Goal: Task Accomplishment & Management: Use online tool/utility

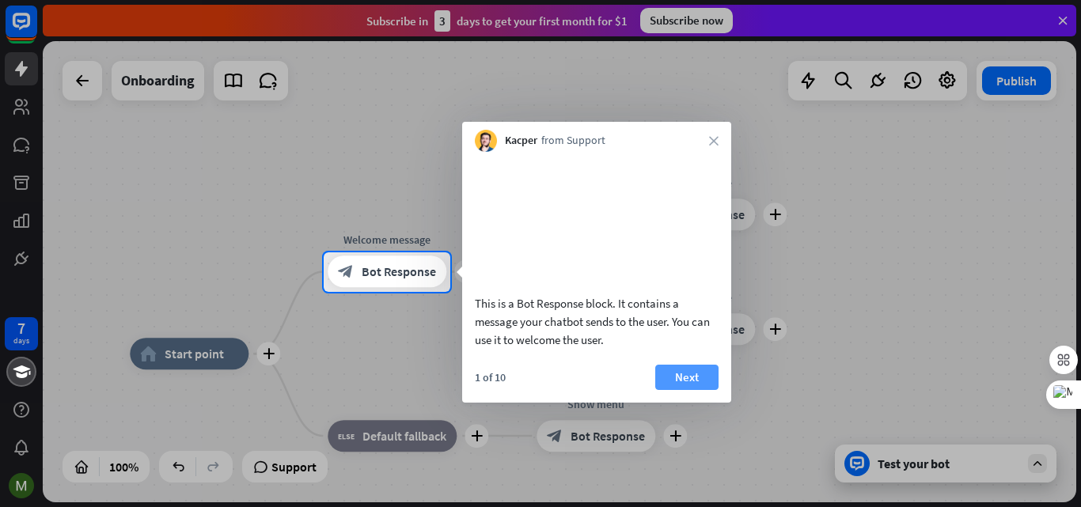
click at [669, 390] on button "Next" at bounding box center [686, 377] width 63 height 25
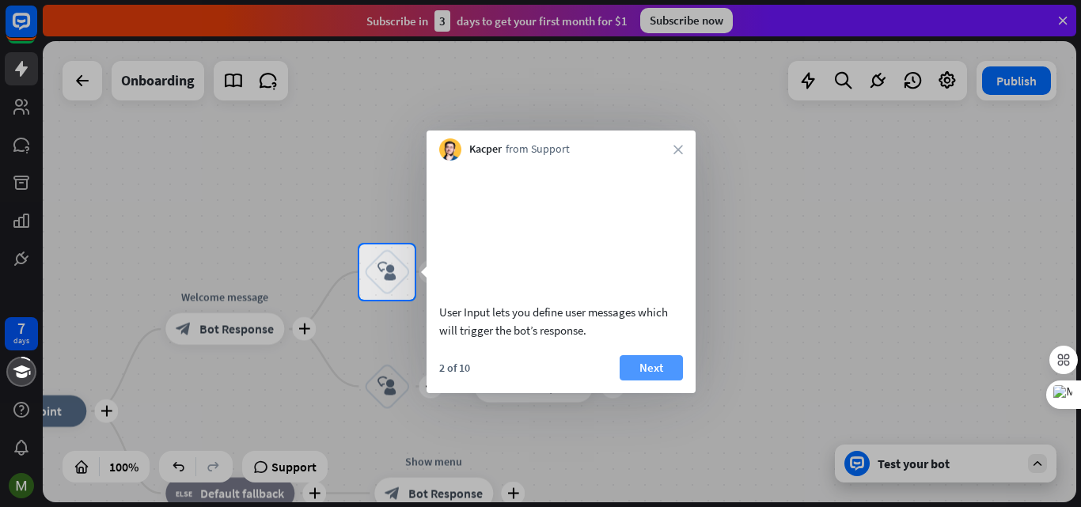
click at [635, 380] on button "Next" at bounding box center [651, 367] width 63 height 25
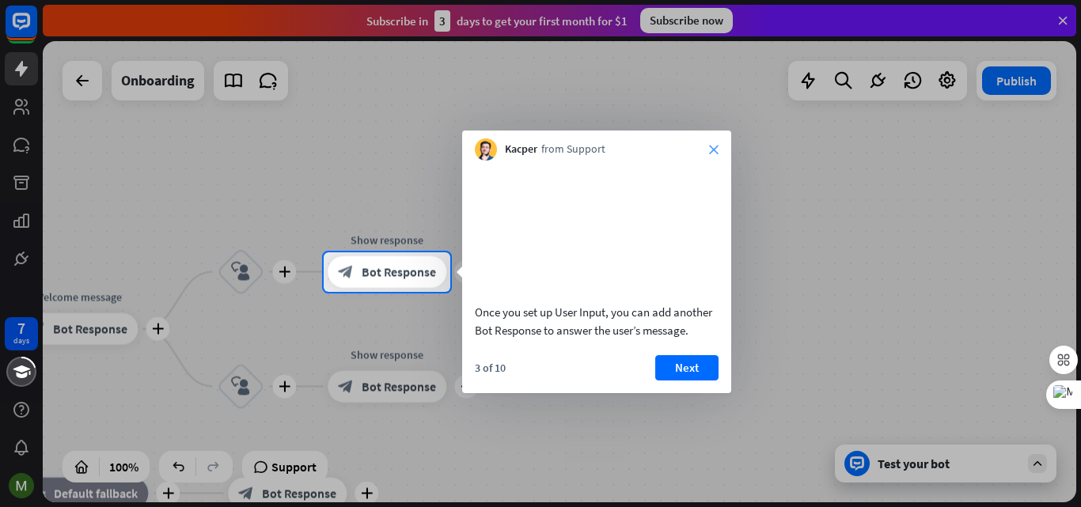
click at [713, 147] on icon "close" at bounding box center [713, 149] width 9 height 9
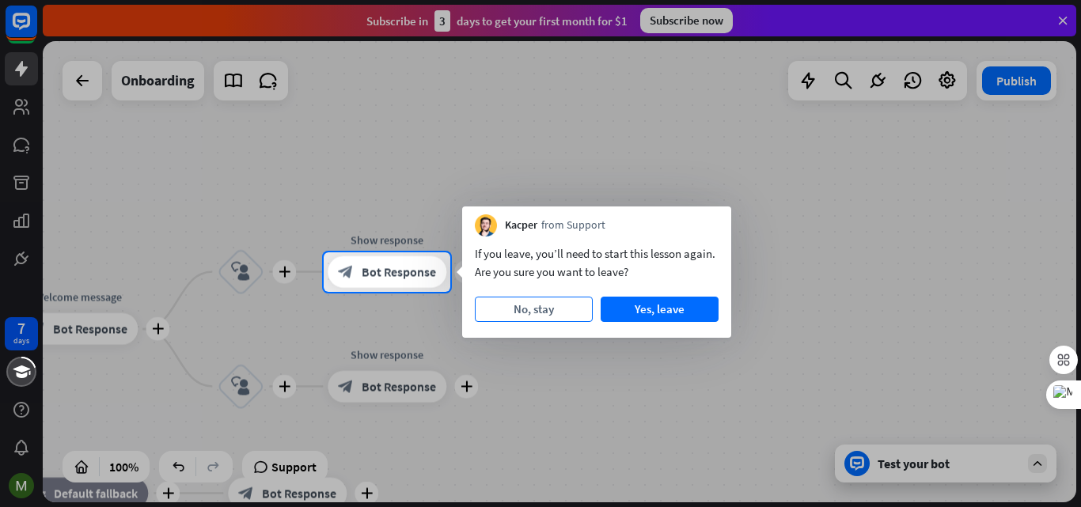
click at [545, 306] on button "No, stay" at bounding box center [534, 309] width 118 height 25
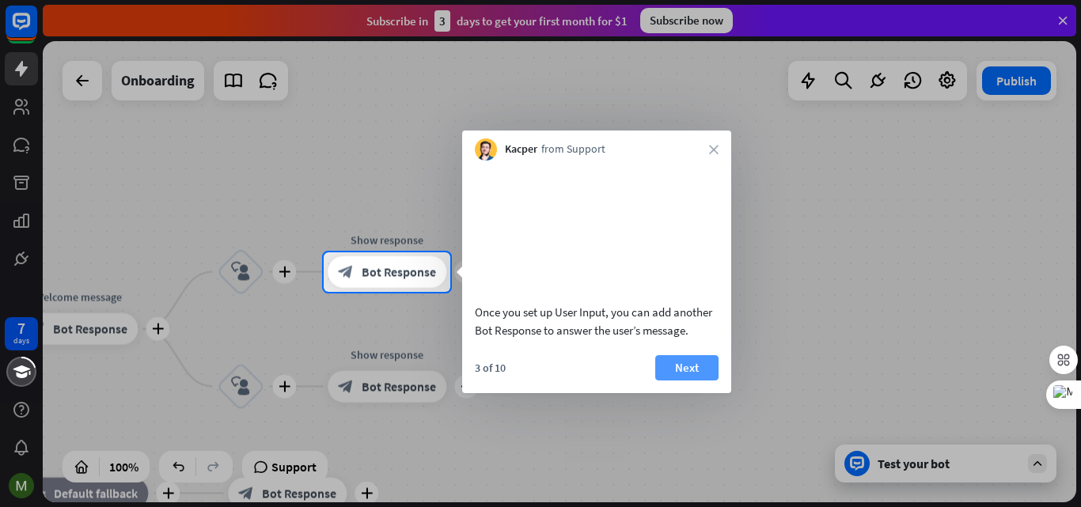
click at [663, 381] on button "Next" at bounding box center [686, 367] width 63 height 25
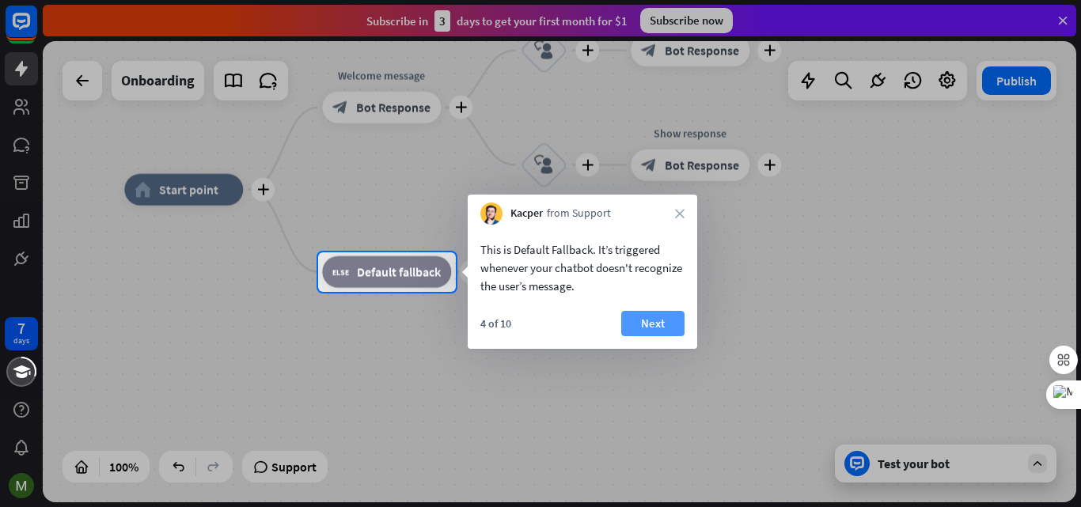
click at [654, 314] on button "Next" at bounding box center [652, 323] width 63 height 25
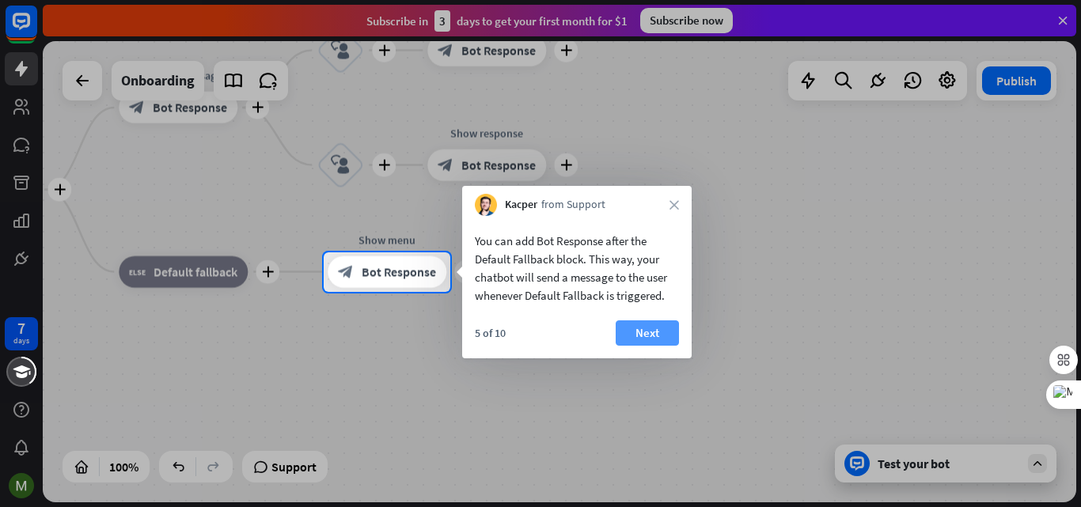
click at [654, 331] on button "Next" at bounding box center [647, 332] width 63 height 25
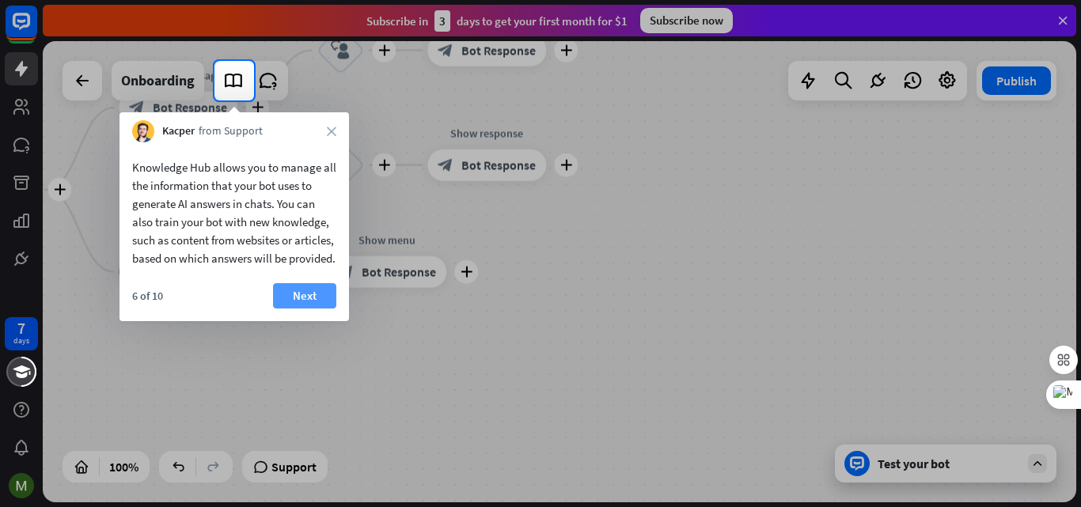
click at [304, 309] on button "Next" at bounding box center [304, 295] width 63 height 25
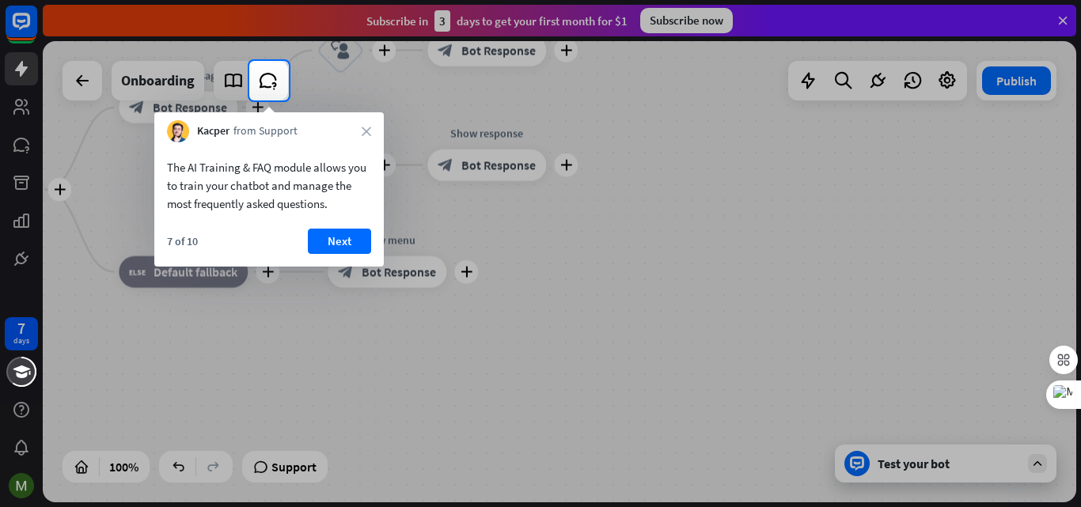
click at [342, 226] on div "The AI Training & FAQ module allows you to train your chatbot and manage the mo…" at bounding box center [268, 204] width 229 height 124
click at [344, 229] on button "Next" at bounding box center [339, 241] width 63 height 25
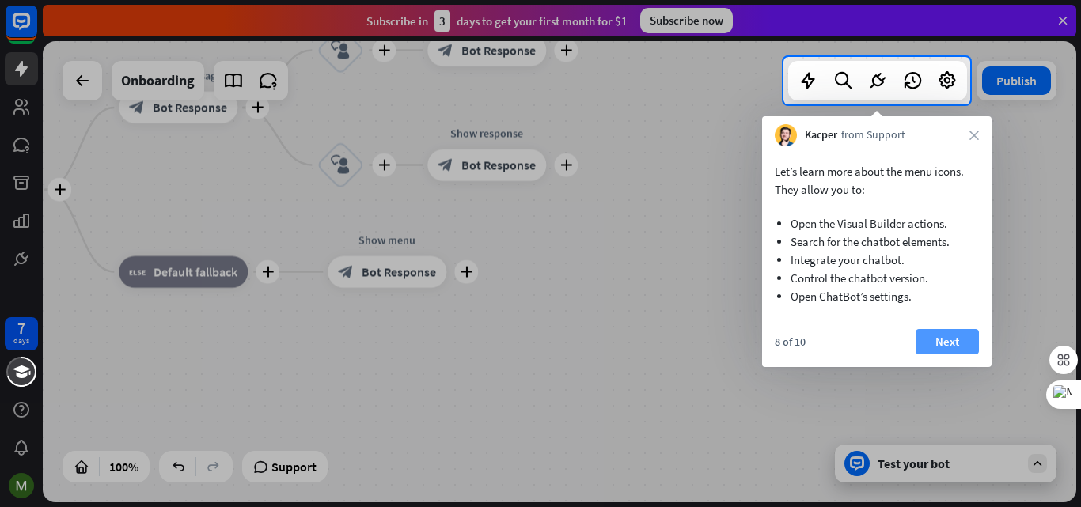
click at [928, 343] on button "Next" at bounding box center [947, 341] width 63 height 25
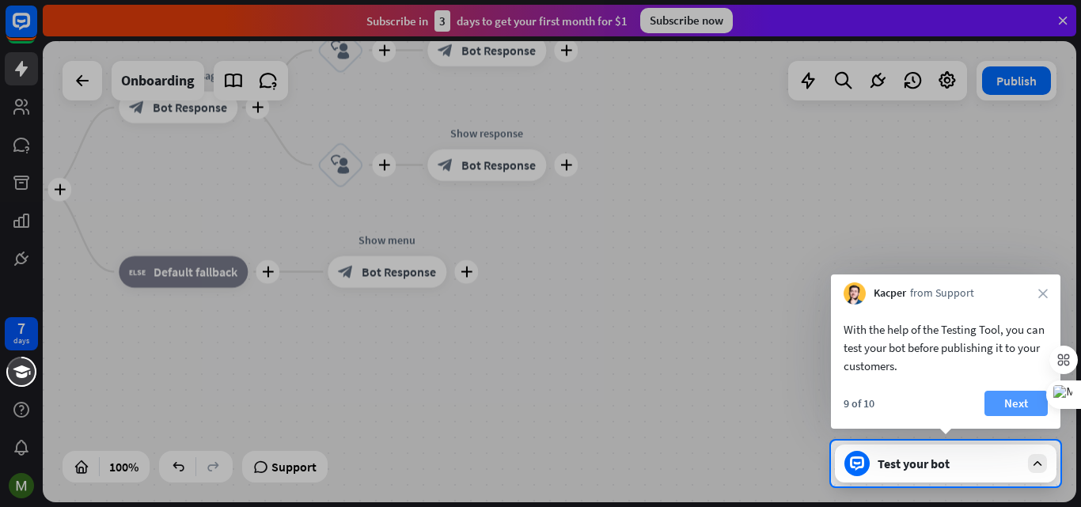
click at [1007, 400] on button "Next" at bounding box center [1015, 403] width 63 height 25
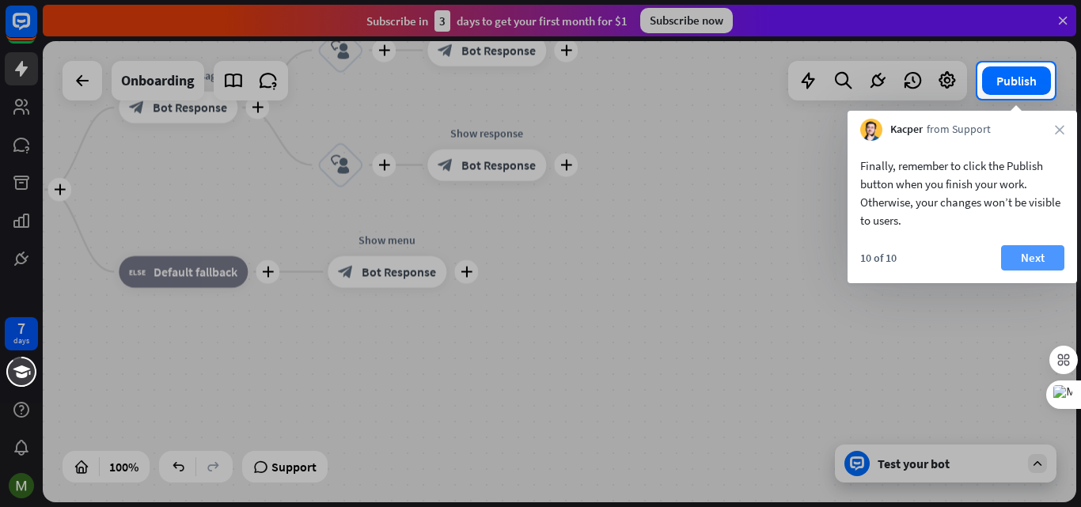
click at [1041, 262] on button "Next" at bounding box center [1032, 257] width 63 height 25
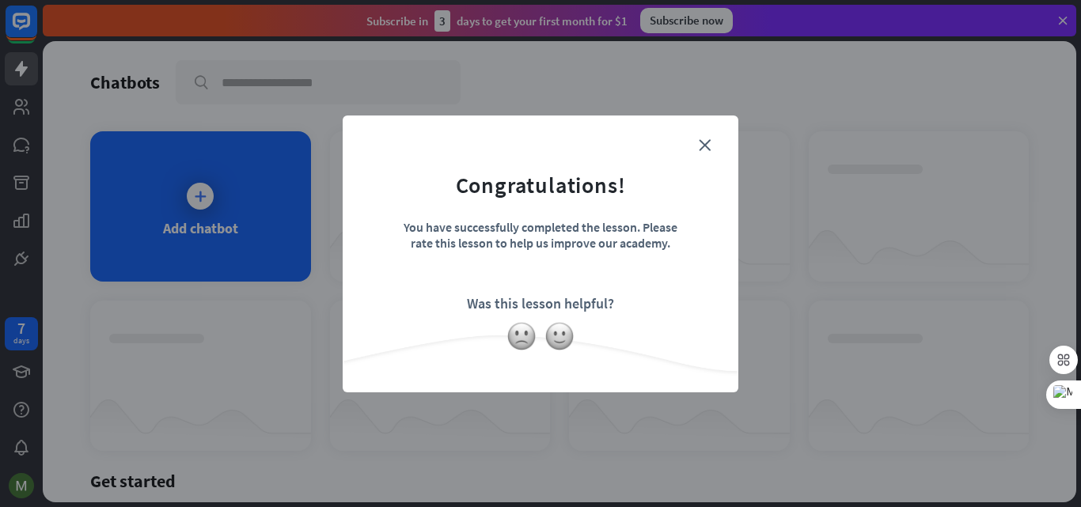
click at [548, 309] on div "Was this lesson helpful?" at bounding box center [540, 303] width 147 height 18
click at [523, 335] on img at bounding box center [521, 336] width 30 height 30
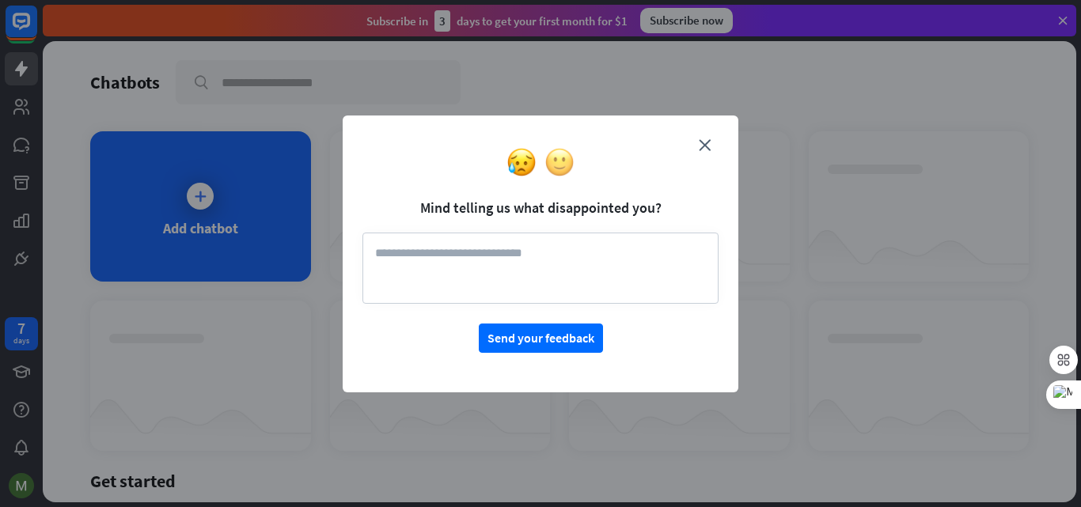
click at [555, 165] on img at bounding box center [559, 162] width 30 height 30
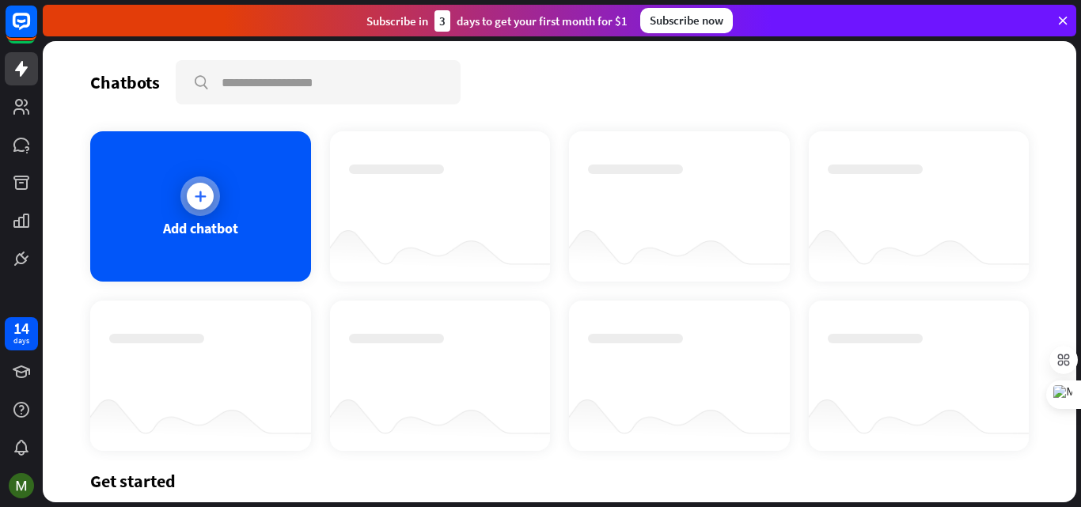
click at [242, 231] on div "Add chatbot" at bounding box center [200, 206] width 221 height 150
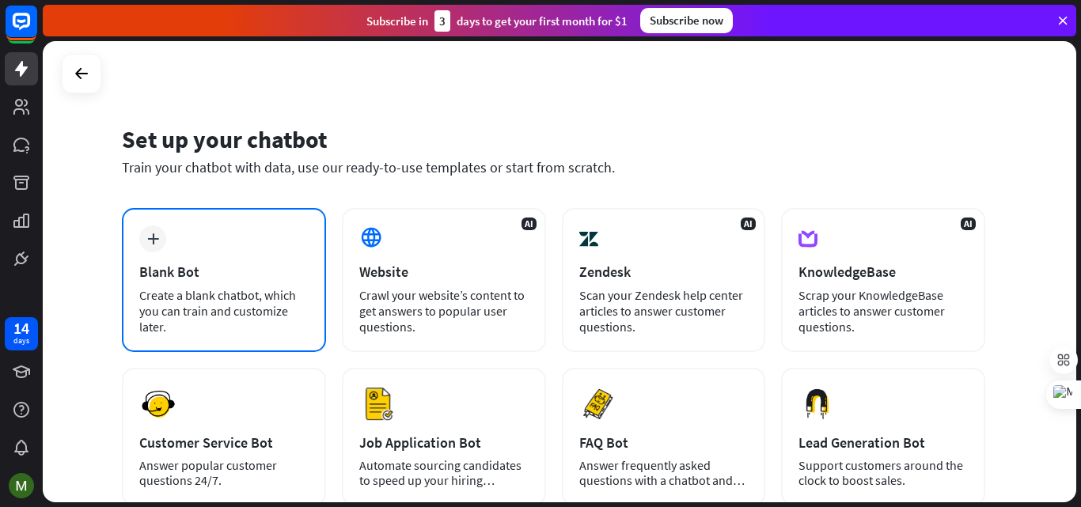
click at [279, 285] on div "plus Blank Bot Create a blank chatbot, which you can train and customize later." at bounding box center [224, 280] width 204 height 144
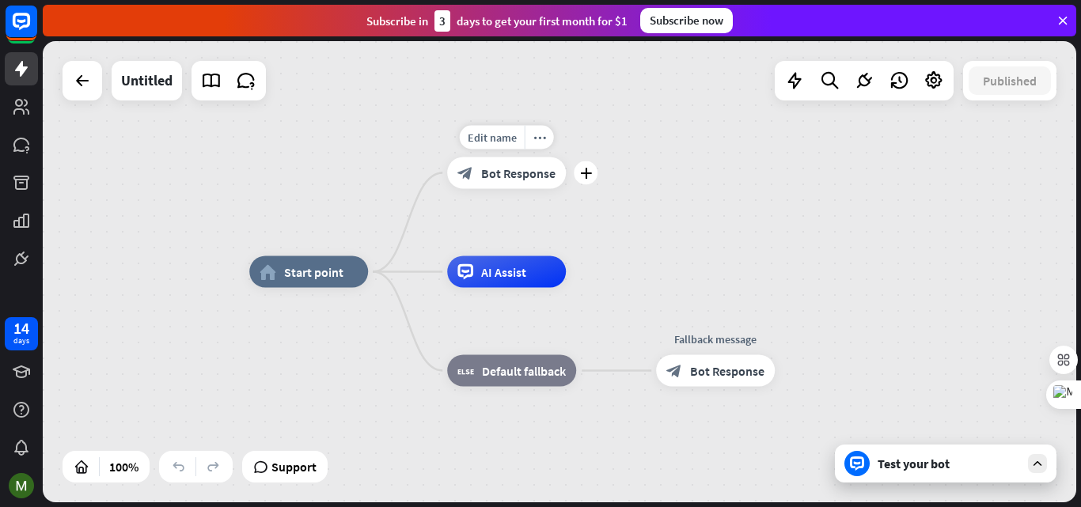
click at [509, 174] on span "Bot Response" at bounding box center [518, 173] width 74 height 16
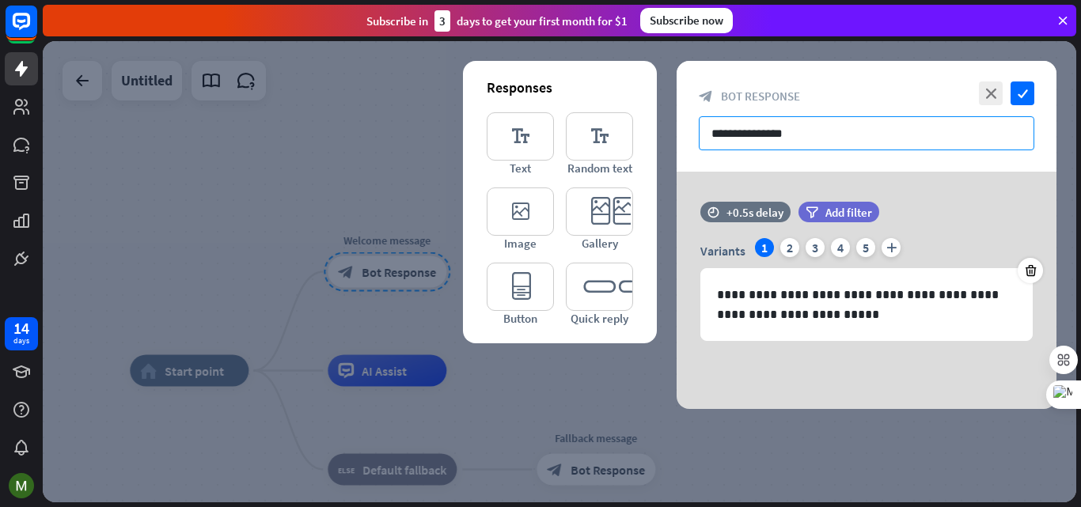
click at [754, 140] on input "**********" at bounding box center [867, 133] width 336 height 34
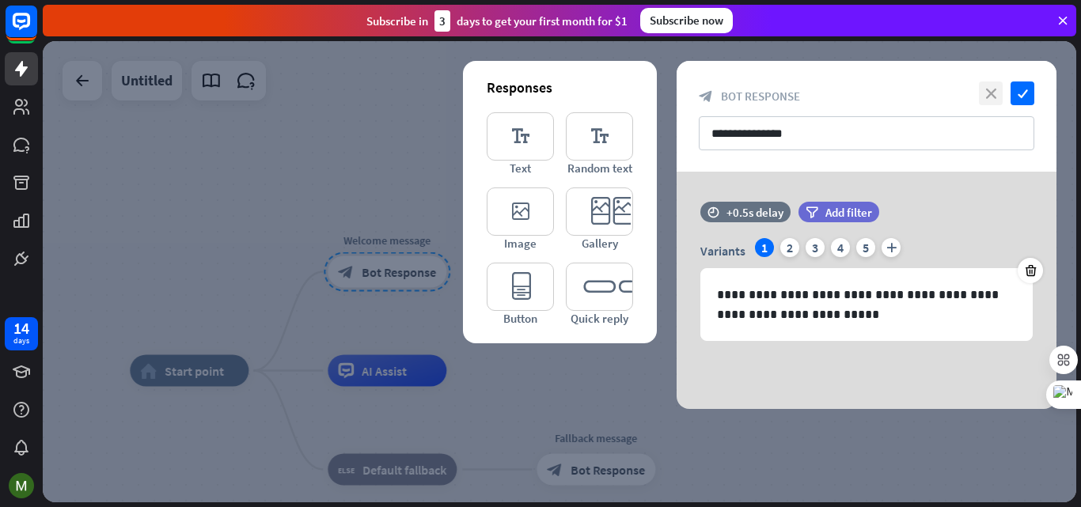
click at [995, 96] on icon "close" at bounding box center [991, 94] width 24 height 24
